Goal: Task Accomplishment & Management: Manage account settings

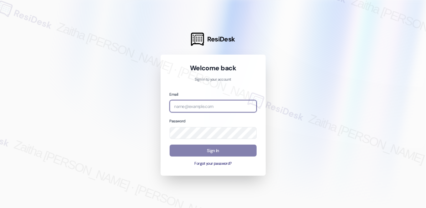
click at [198, 106] on input "email" at bounding box center [213, 106] width 87 height 12
type input "[EMAIL_ADDRESS][PERSON_NAME][DOMAIN_NAME]"
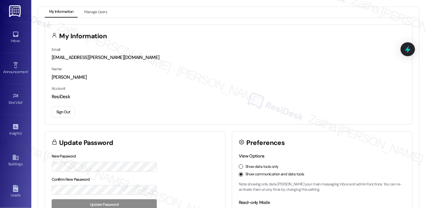
click at [291, 77] on div "[PERSON_NAME]" at bounding box center [229, 77] width 354 height 7
click at [17, 44] on link "Inbox" at bounding box center [15, 37] width 25 height 17
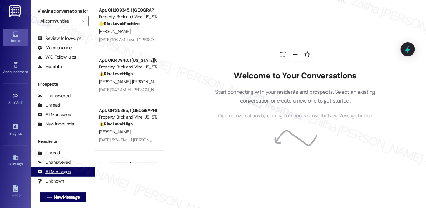
scroll to position [75, 0]
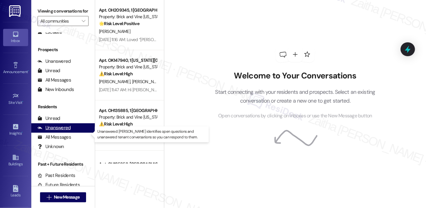
click at [60, 131] on div "Unanswered" at bounding box center [54, 127] width 33 height 7
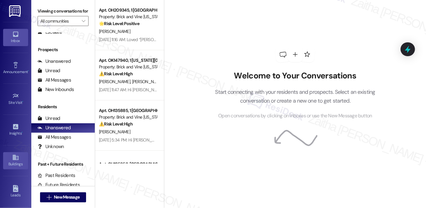
click at [15, 161] on div "Buildings" at bounding box center [15, 164] width 31 height 6
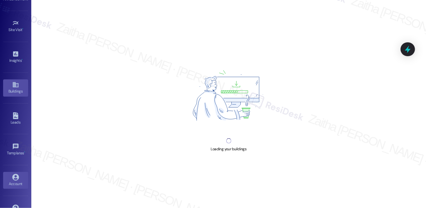
scroll to position [89, 0]
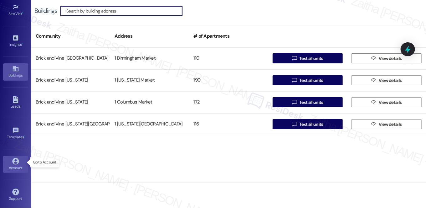
click at [13, 160] on icon at bounding box center [15, 161] width 7 height 7
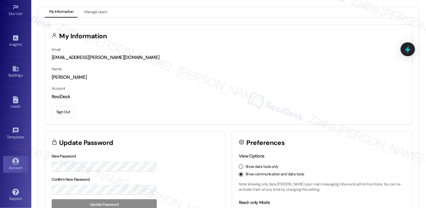
click at [63, 112] on button "Sign Out" at bounding box center [63, 112] width 23 height 11
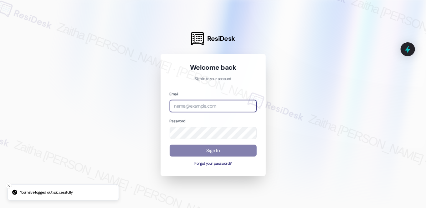
click at [185, 107] on input "email" at bounding box center [213, 106] width 87 height 12
type input "[EMAIL_ADDRESS][PERSON_NAME][DOMAIN_NAME]"
